Goal: Task Accomplishment & Management: Use online tool/utility

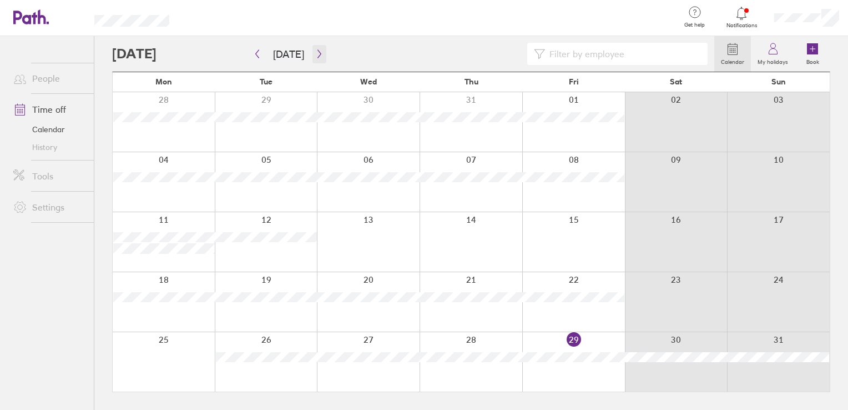
click at [316, 59] on button "button" at bounding box center [320, 54] width 14 height 18
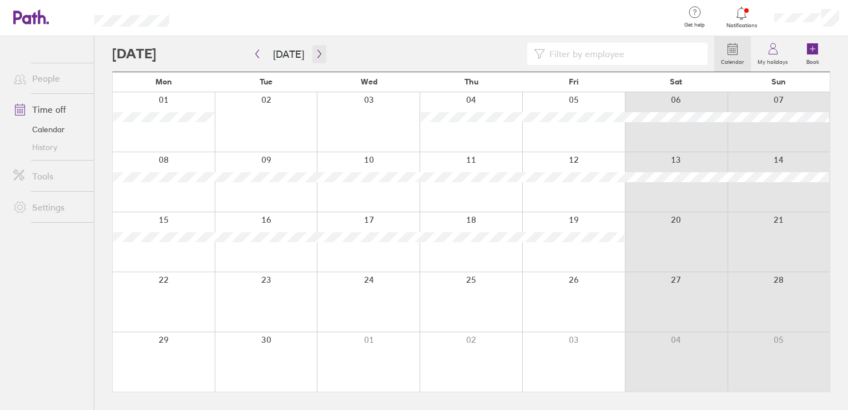
click at [316, 59] on button "button" at bounding box center [320, 54] width 14 height 18
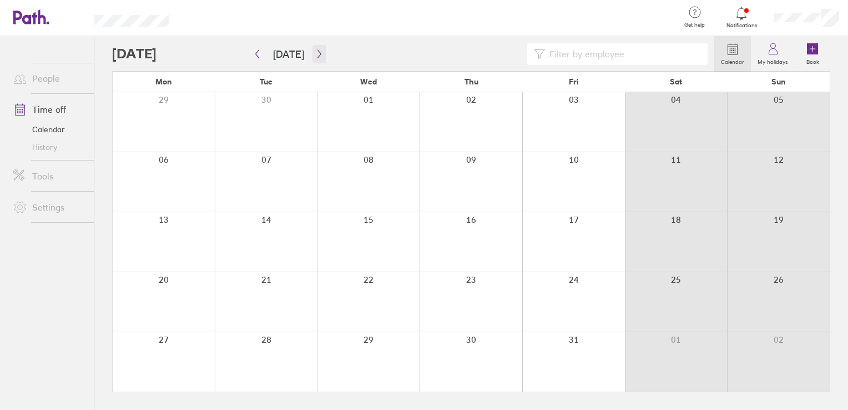
click at [315, 59] on button "button" at bounding box center [320, 54] width 14 height 18
